Goal: Information Seeking & Learning: Learn about a topic

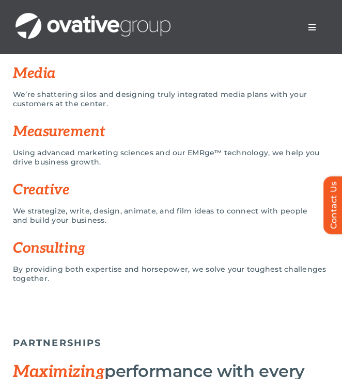
scroll to position [886, 0]
drag, startPoint x: 99, startPoint y: 107, endPoint x: 169, endPoint y: 107, distance: 70.7
click at [169, 107] on p "We’re shattering silos and designing truly integrated media plans with your cus…" at bounding box center [163, 99] width 300 height 19
click at [185, 190] on div "Creative We strategize, write, design, animate, and film ideas to connect with …" at bounding box center [171, 206] width 316 height 58
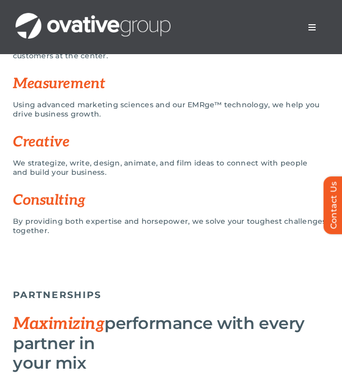
scroll to position [857, 0]
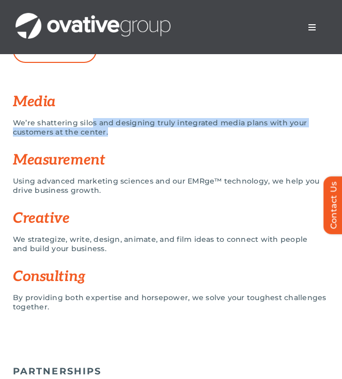
drag, startPoint x: 89, startPoint y: 136, endPoint x: 166, endPoint y: 141, distance: 76.6
click at [166, 137] on p "We’re shattering silos and designing truly integrated media plans with your cus…" at bounding box center [163, 127] width 300 height 19
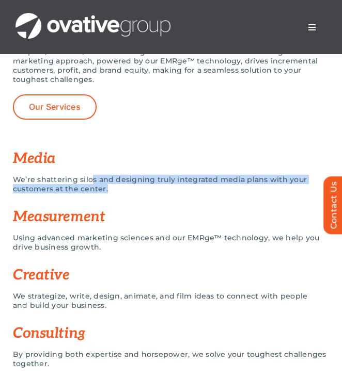
scroll to position [796, 0]
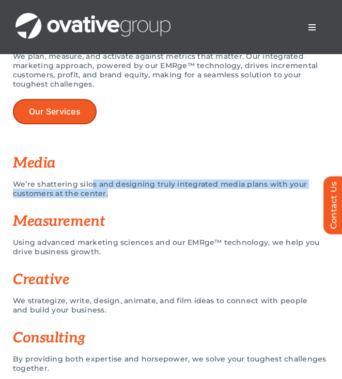
click at [55, 117] on span "Our Services" at bounding box center [55, 112] width 52 height 10
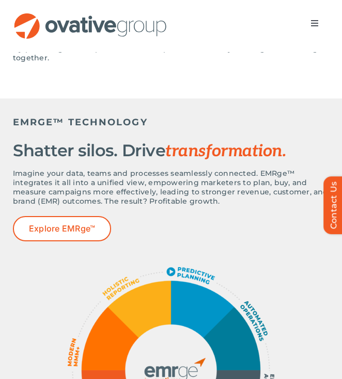
scroll to position [228, 0]
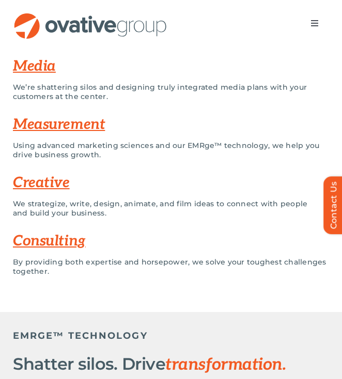
click at [29, 74] on link "Media" at bounding box center [34, 66] width 43 height 17
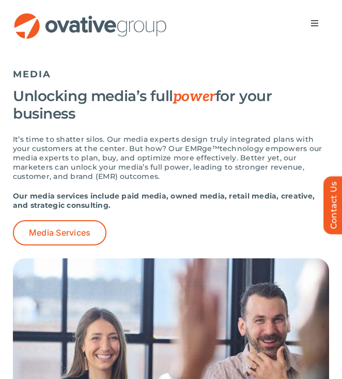
scroll to position [877, 0]
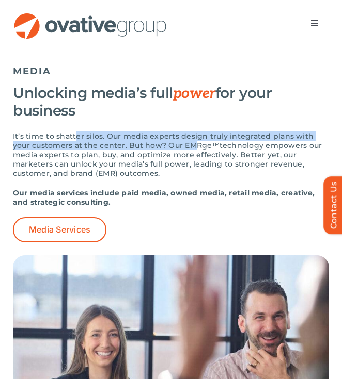
drag, startPoint x: 76, startPoint y: 148, endPoint x: 171, endPoint y: 156, distance: 95.8
click at [171, 156] on p "It’s time to shatter silos. Our media experts design truly integrated plans wit…" at bounding box center [171, 155] width 316 height 46
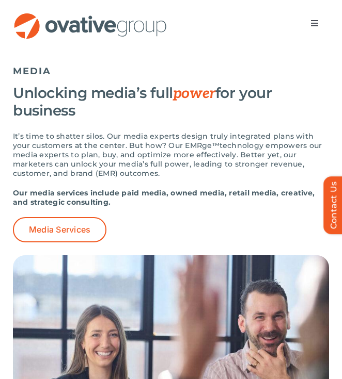
click at [199, 200] on strong "Our media services include paid media, owned media, retail media, creative, and…" at bounding box center [163, 197] width 301 height 19
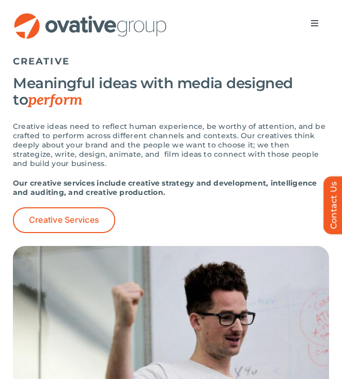
scroll to position [1843, 0]
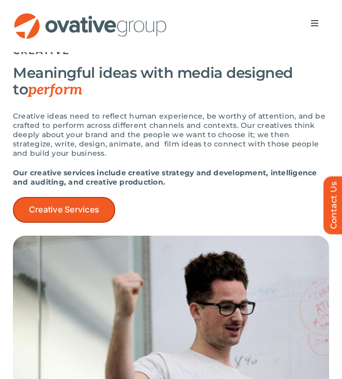
click at [41, 215] on span "Creative Services" at bounding box center [64, 210] width 70 height 10
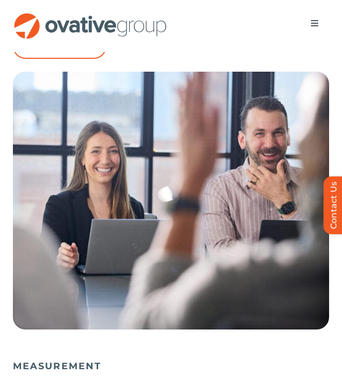
scroll to position [885, 0]
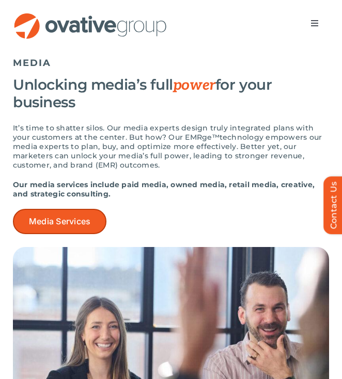
click at [59, 226] on link "Media Services" at bounding box center [59, 221] width 93 height 25
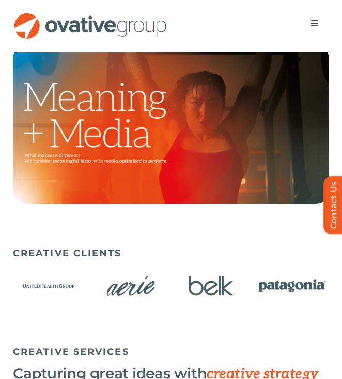
scroll to position [165, 0]
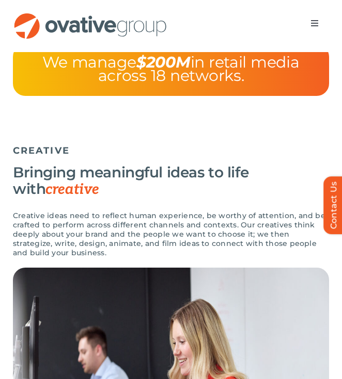
scroll to position [2570, 0]
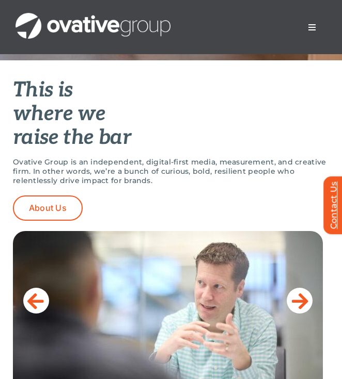
scroll to position [309, 0]
